Goal: Transaction & Acquisition: Download file/media

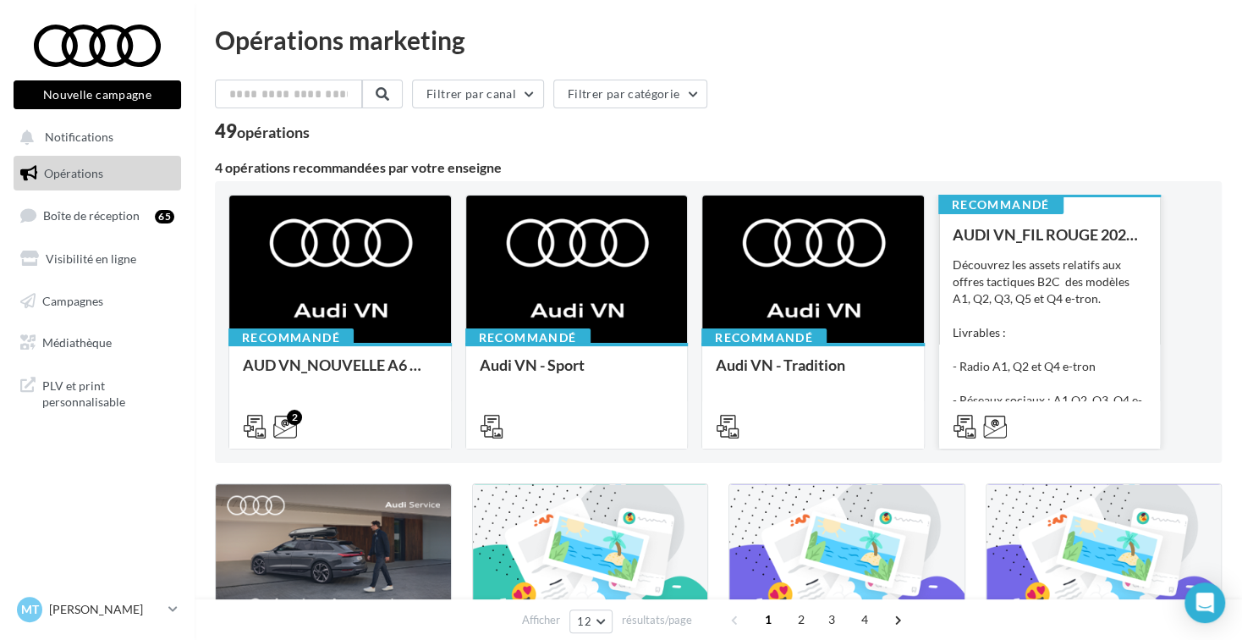
click at [1137, 311] on div "Découvrez les assets relatifs aux offres tactiques B2C des modèles A1, Q2, Q3, …" at bounding box center [1050, 340] width 195 height 169
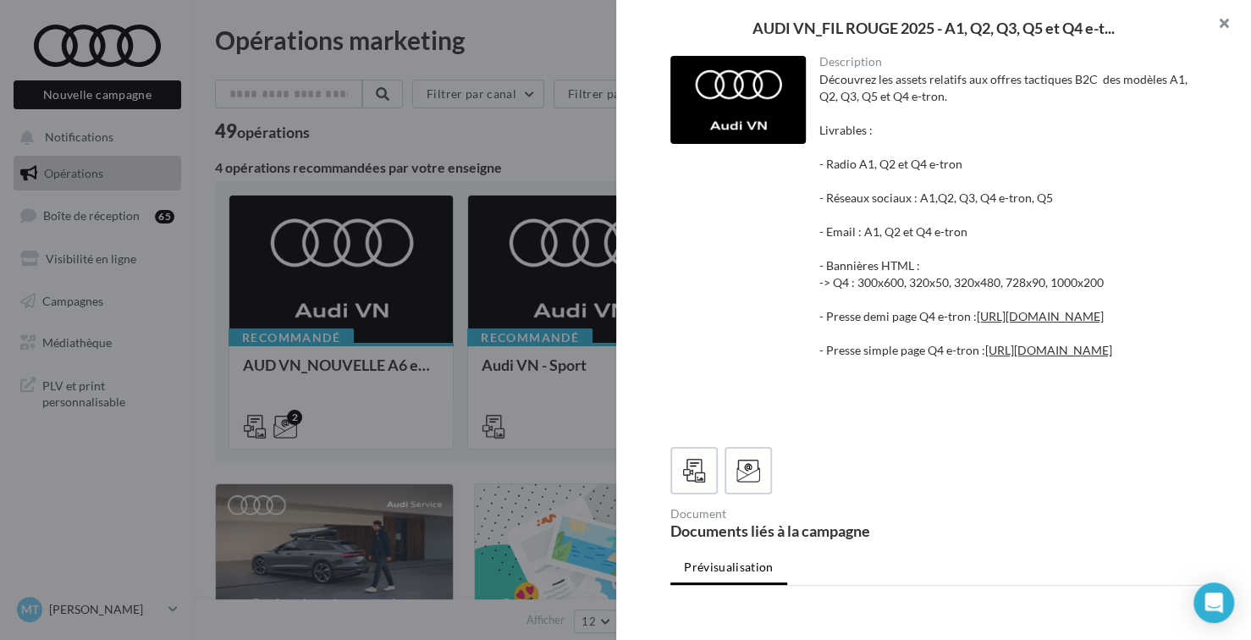
click at [1221, 21] on button "button" at bounding box center [1217, 25] width 68 height 51
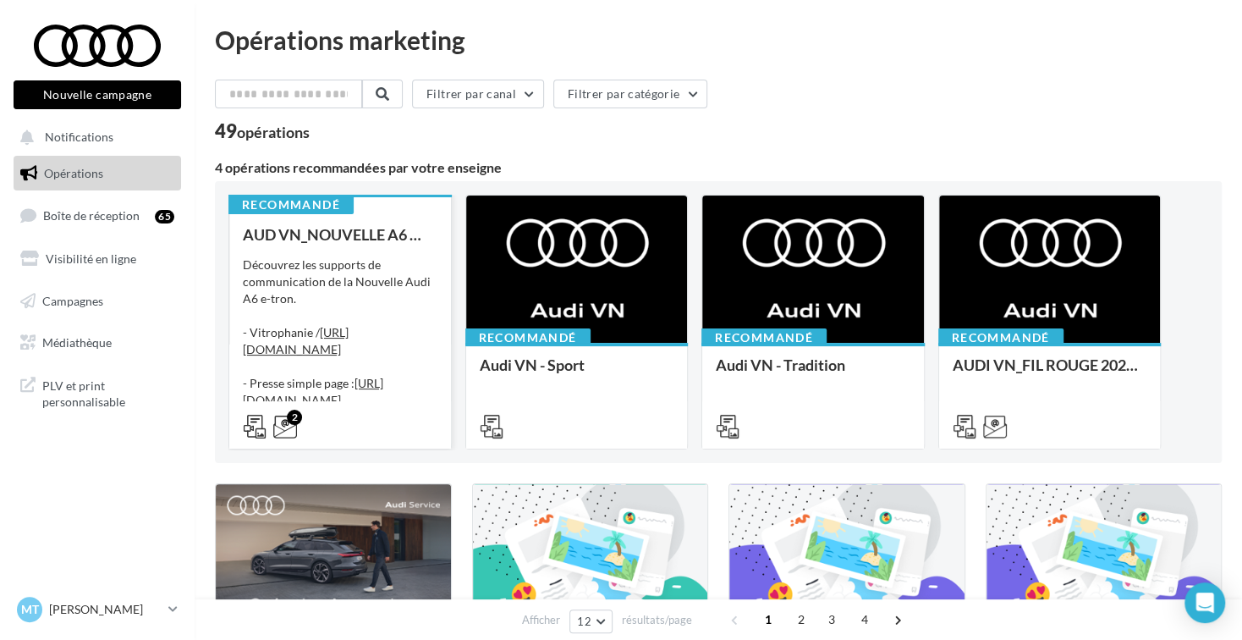
click at [296, 289] on div "Découvrez les supports de communication de la Nouvelle Audi A6 e-tron. - Vitrop…" at bounding box center [340, 340] width 195 height 169
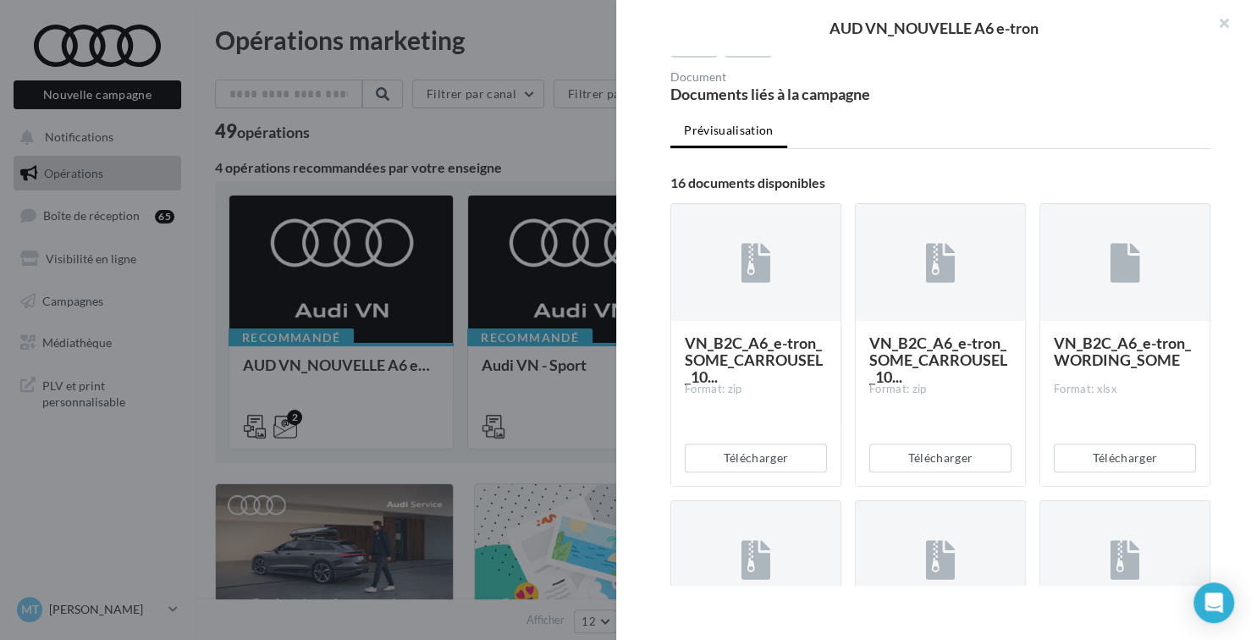
scroll to position [423, 0]
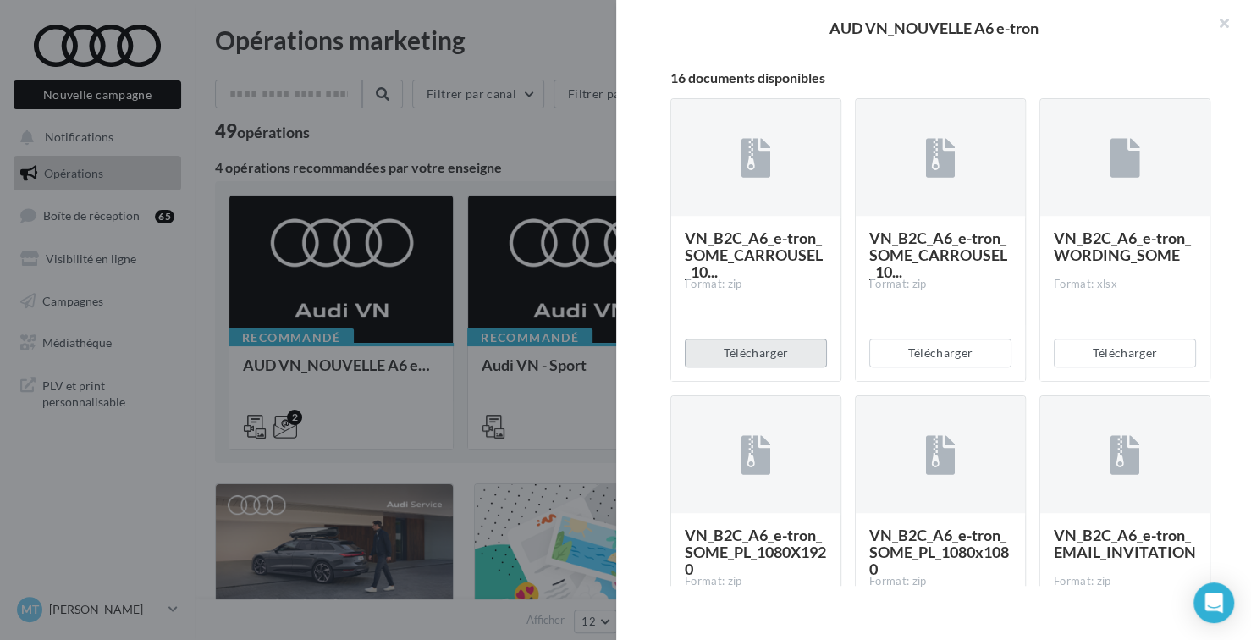
click at [767, 367] on button "Télécharger" at bounding box center [756, 352] width 142 height 29
